Goal: Task Accomplishment & Management: Manage account settings

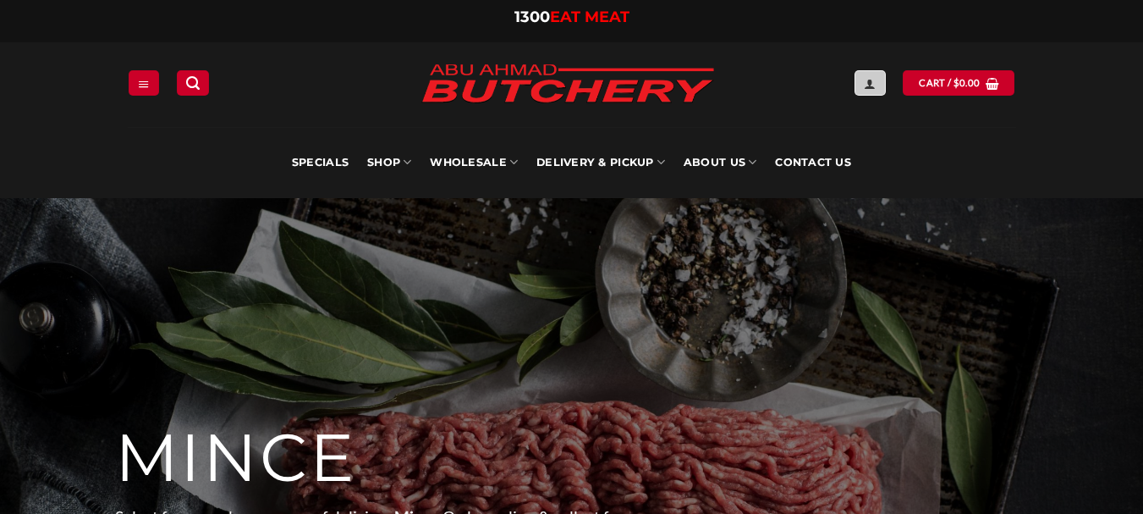
click at [872, 77] on icon "Login" at bounding box center [870, 84] width 12 height 14
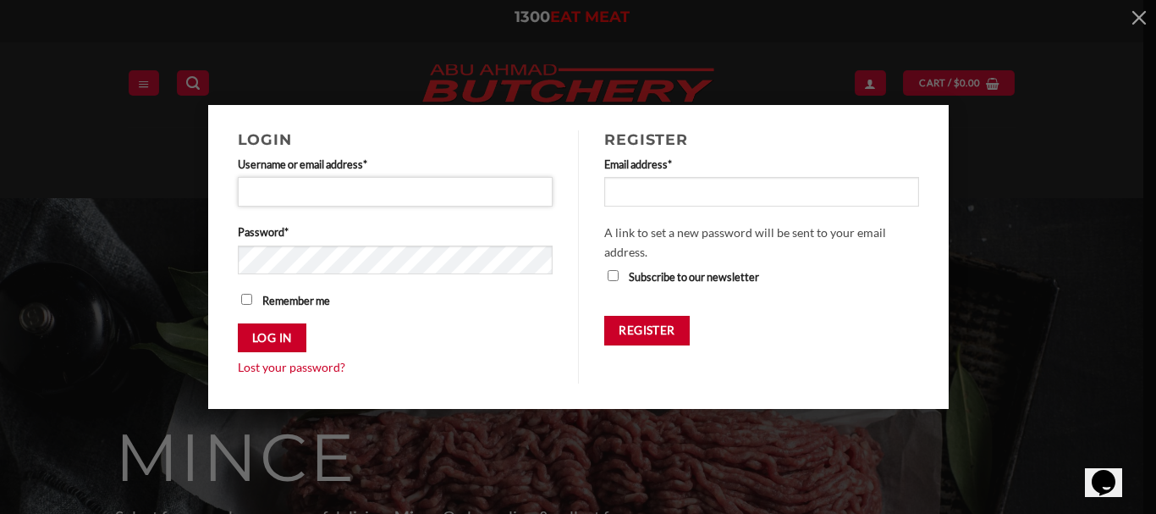
click at [290, 187] on input "Username or email address * Required" at bounding box center [396, 191] width 316 height 29
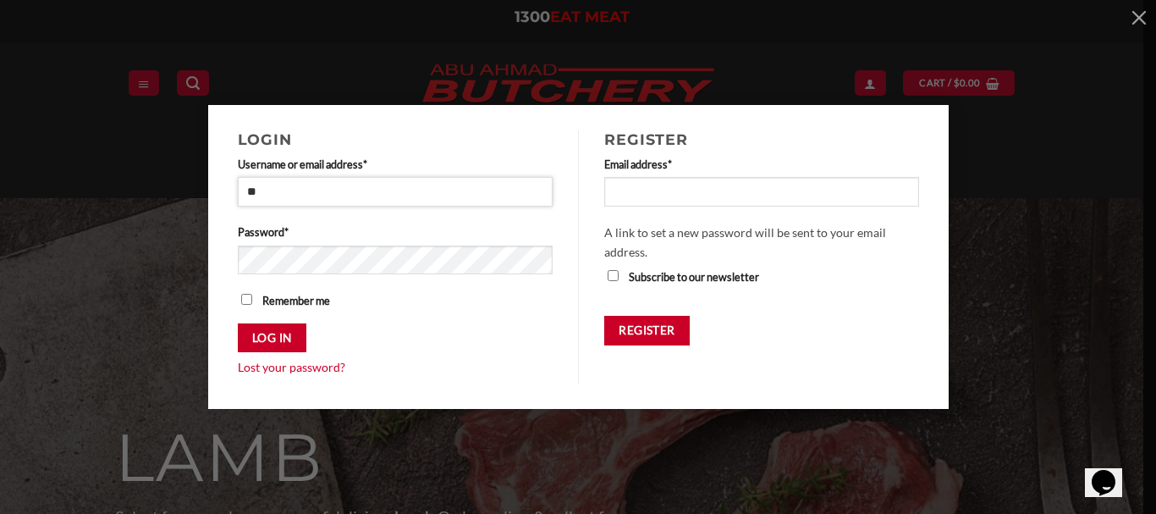
type input "**********"
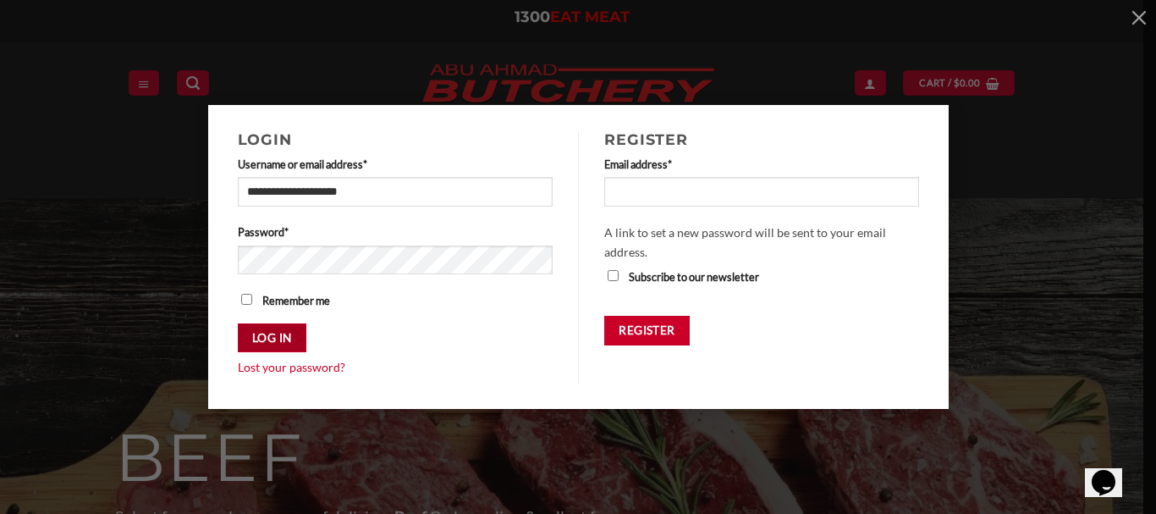
click at [296, 343] on button "Log in" at bounding box center [272, 338] width 69 height 30
